Goal: Transaction & Acquisition: Subscribe to service/newsletter

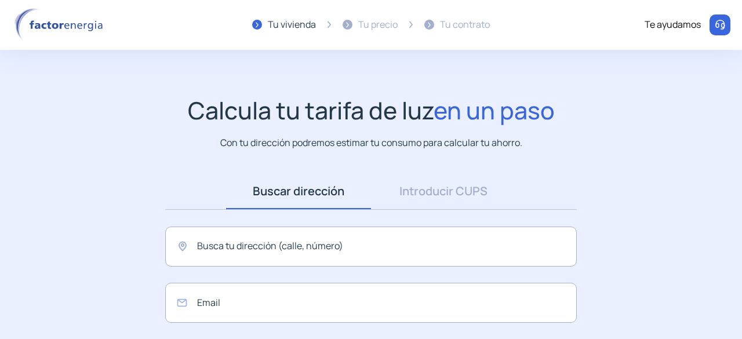
scroll to position [116, 0]
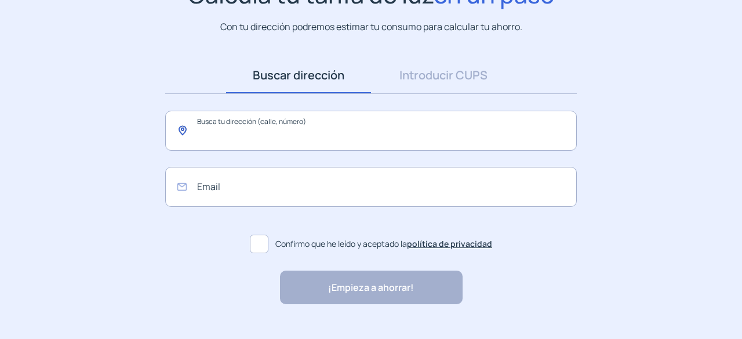
click at [383, 130] on input "text" at bounding box center [371, 131] width 412 height 40
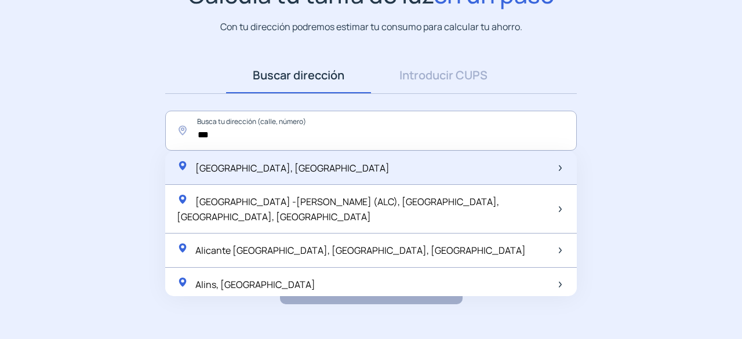
click at [289, 159] on div "[GEOGRAPHIC_DATA], [GEOGRAPHIC_DATA]" at bounding box center [371, 168] width 412 height 34
type input "**********"
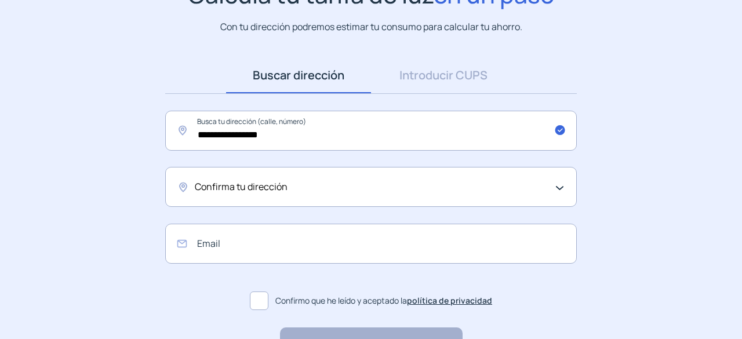
click at [539, 193] on div "Confirma tu dirección" at bounding box center [368, 187] width 347 height 15
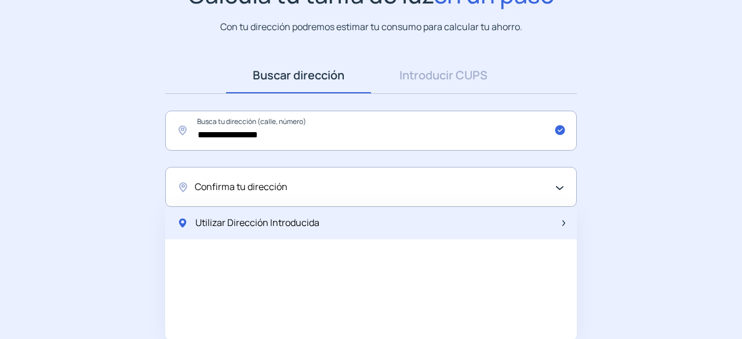
click at [242, 230] on span "Utilizar Dirección Introducida" at bounding box center [257, 223] width 124 height 15
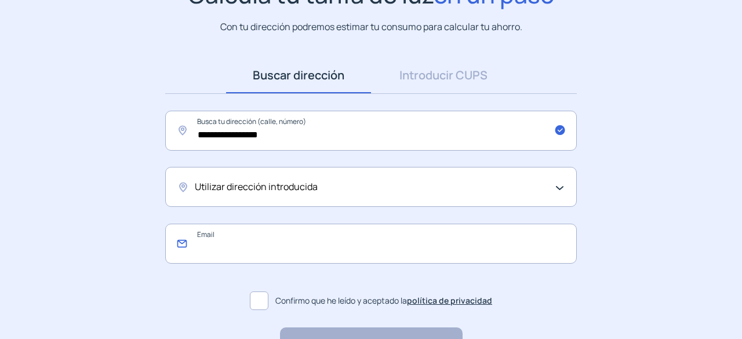
click at [232, 252] on input "email" at bounding box center [371, 244] width 412 height 40
type input "**********"
click at [432, 67] on link "Introducir CUPS" at bounding box center [443, 75] width 145 height 36
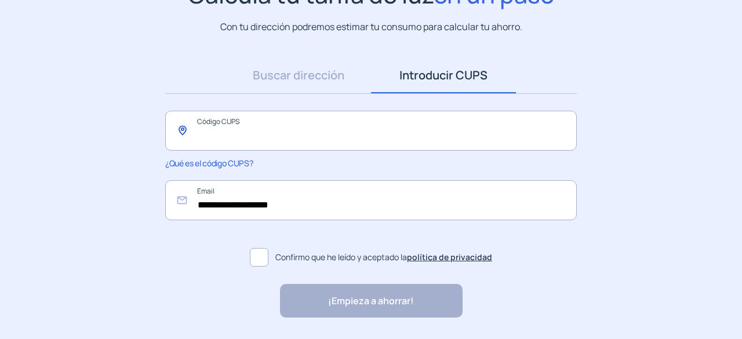
paste input "**********"
type input "**********"
click at [255, 260] on span at bounding box center [259, 257] width 19 height 19
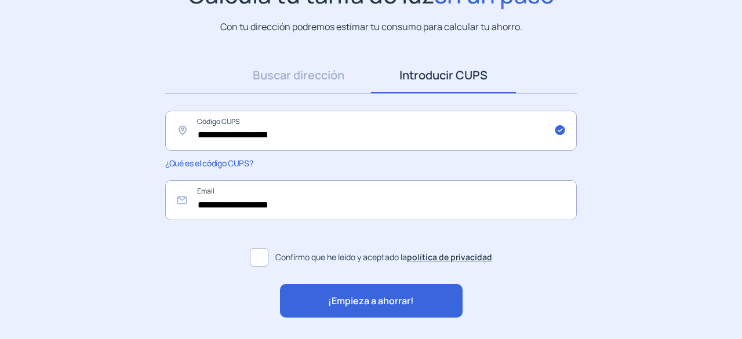
click at [348, 303] on span "¡Empieza a ahorrar!" at bounding box center [371, 301] width 86 height 15
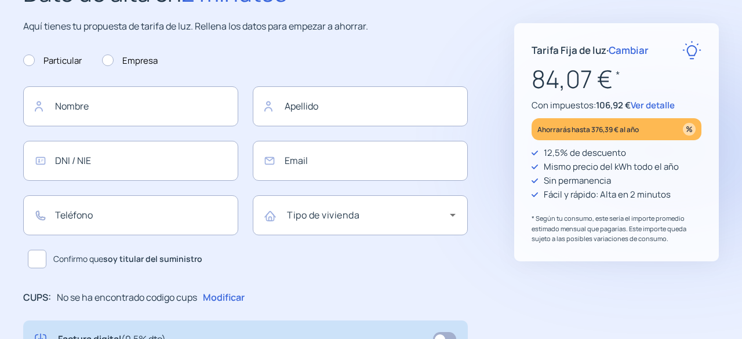
type input "**********"
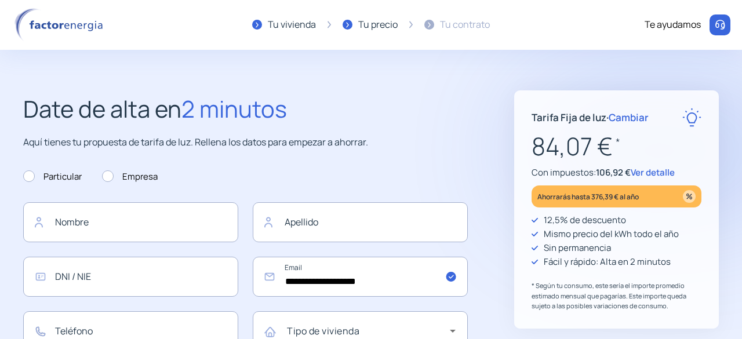
click at [641, 115] on span "Cambiar" at bounding box center [629, 117] width 40 height 13
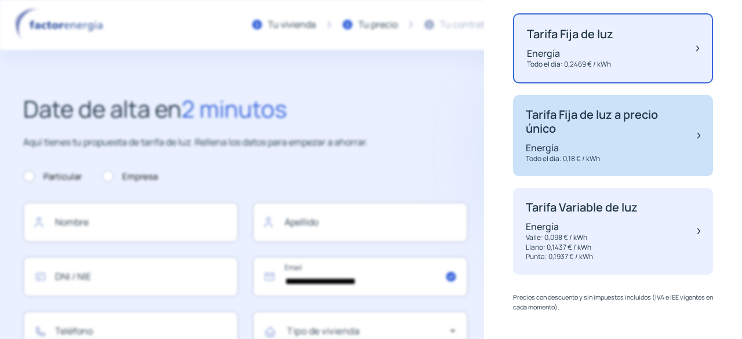
scroll to position [122, 0]
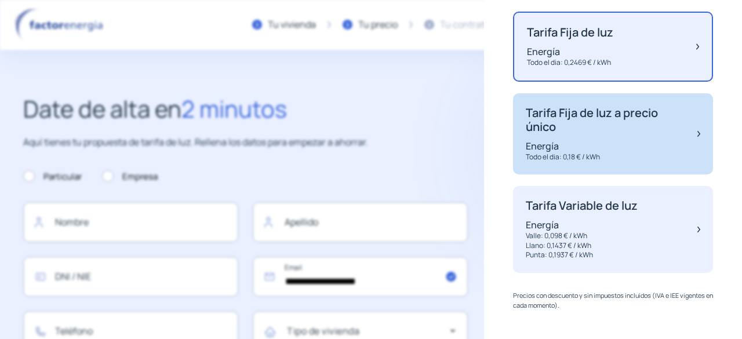
click at [632, 142] on p "Energía" at bounding box center [606, 146] width 160 height 13
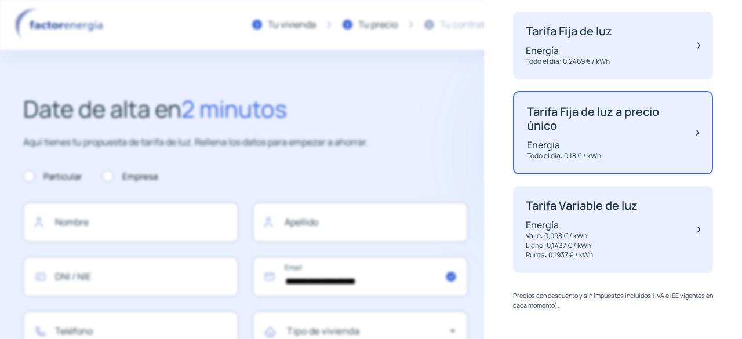
scroll to position [120, 0]
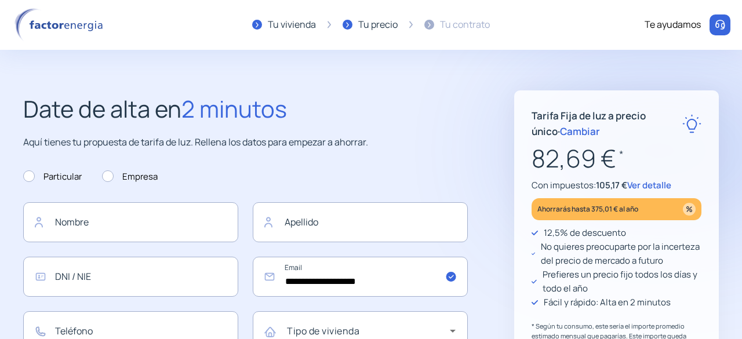
click at [561, 133] on span "Cambiar" at bounding box center [580, 131] width 40 height 13
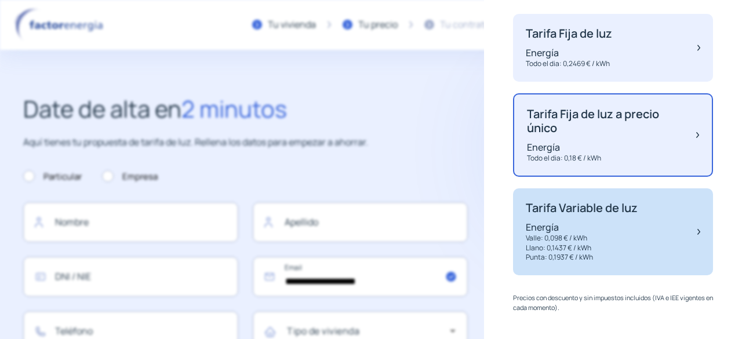
click at [599, 223] on p "Energía" at bounding box center [582, 227] width 112 height 13
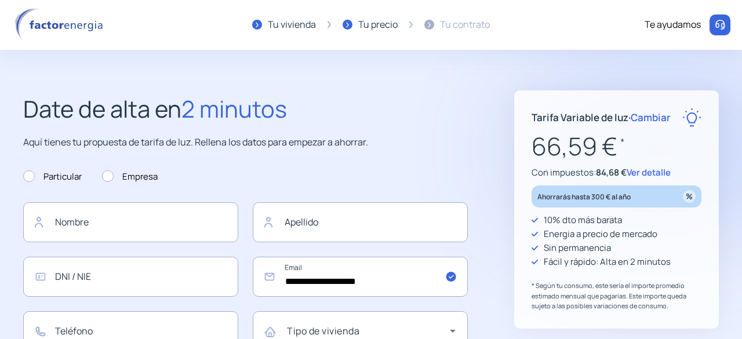
click at [658, 170] on span "Ver detalle" at bounding box center [649, 172] width 44 height 12
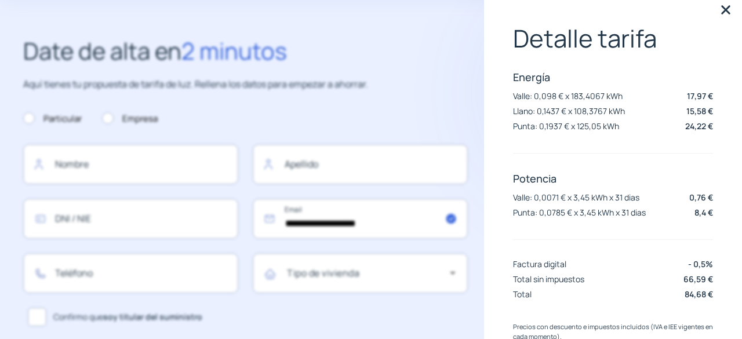
scroll to position [0, 0]
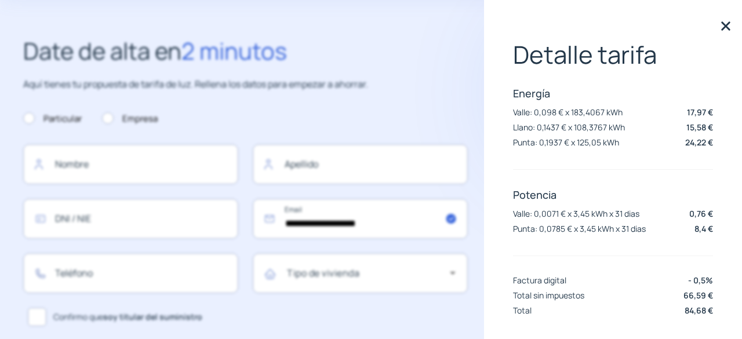
click at [720, 27] on img at bounding box center [725, 25] width 17 height 17
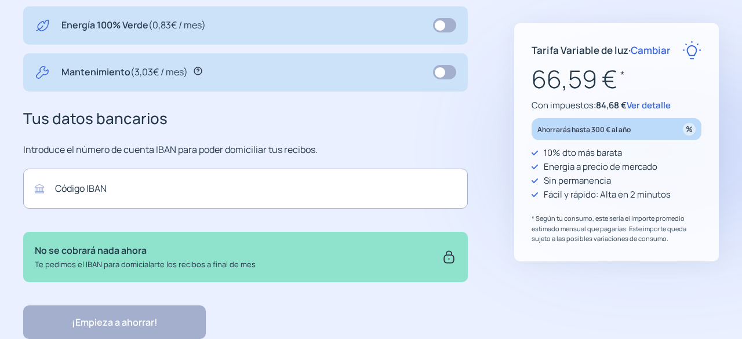
scroll to position [459, 0]
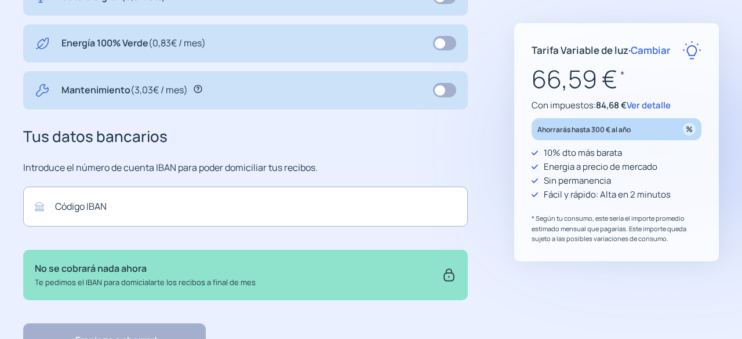
click at [662, 48] on span "Cambiar" at bounding box center [651, 49] width 40 height 13
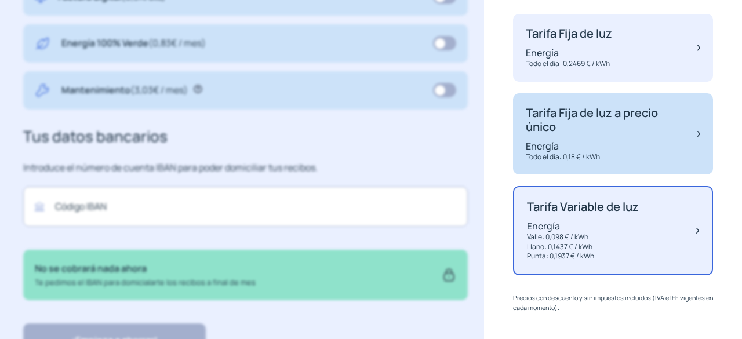
click at [633, 114] on p "Tarifa Fija de luz a precio único" at bounding box center [606, 120] width 160 height 28
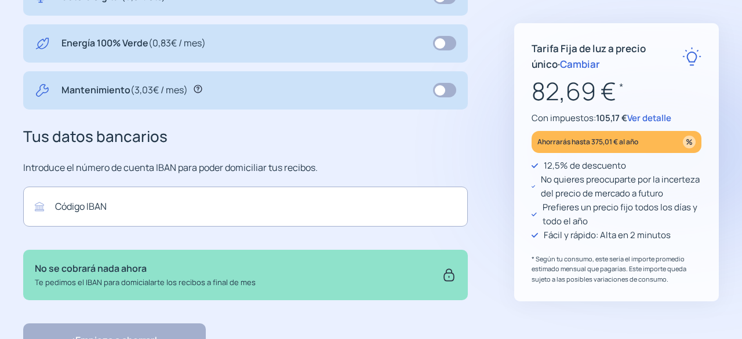
click at [658, 117] on span "Ver detalle" at bounding box center [649, 118] width 44 height 12
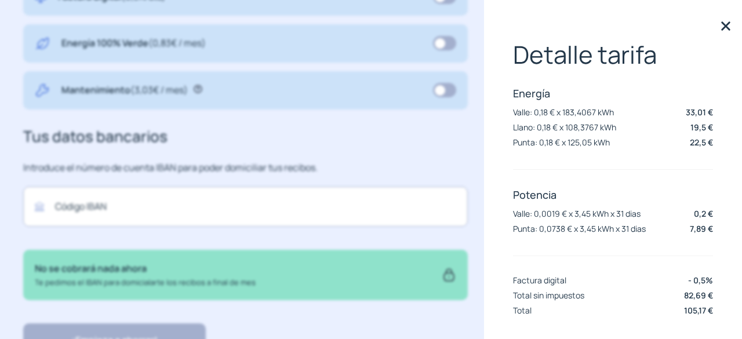
click at [717, 24] on img at bounding box center [725, 25] width 17 height 17
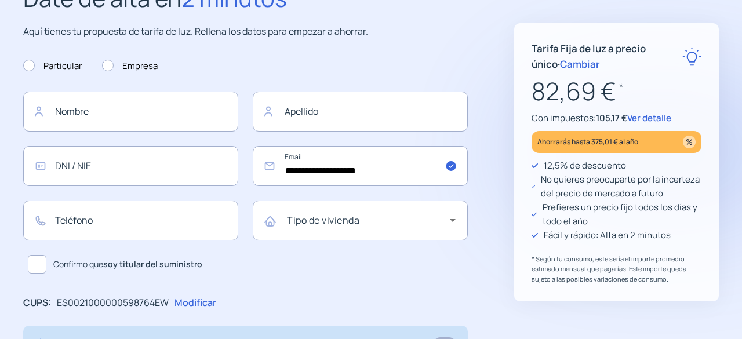
scroll to position [0, 0]
